Goal: Browse casually: Explore the website without a specific task or goal

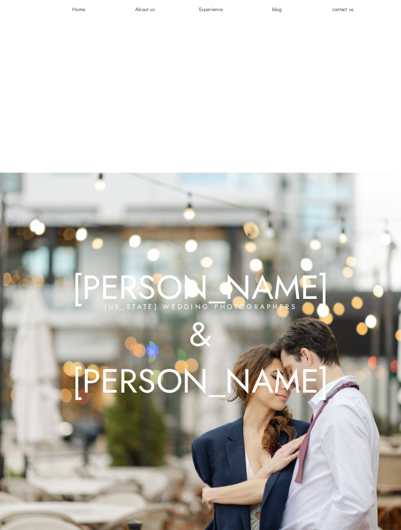
click at [213, 13] on div at bounding box center [201, 273] width 563 height 547
click at [209, 12] on div at bounding box center [201, 273] width 563 height 547
click at [210, 9] on div at bounding box center [201, 273] width 563 height 547
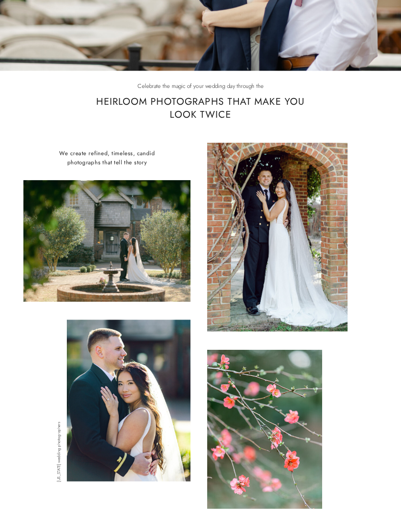
scroll to position [507, 0]
click at [131, 254] on div at bounding box center [107, 242] width 167 height 122
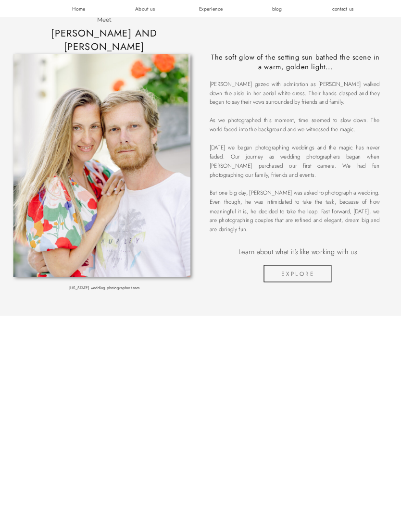
scroll to position [1056, 0]
click at [313, 267] on div at bounding box center [297, 274] width 68 height 17
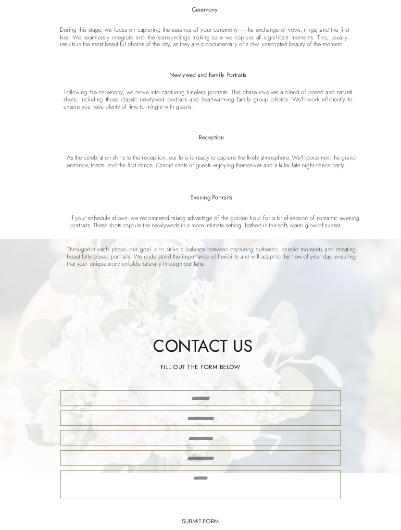
scroll to position [1576, 0]
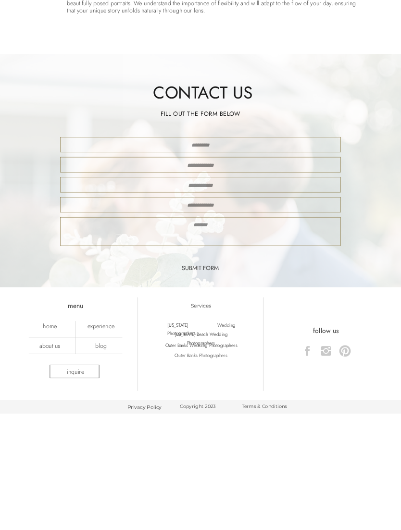
click at [105, 350] on nav "blog" at bounding box center [100, 345] width 47 height 7
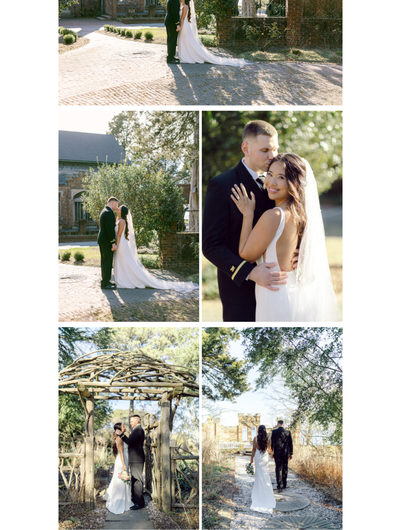
scroll to position [2000, 0]
